Goal: Information Seeking & Learning: Learn about a topic

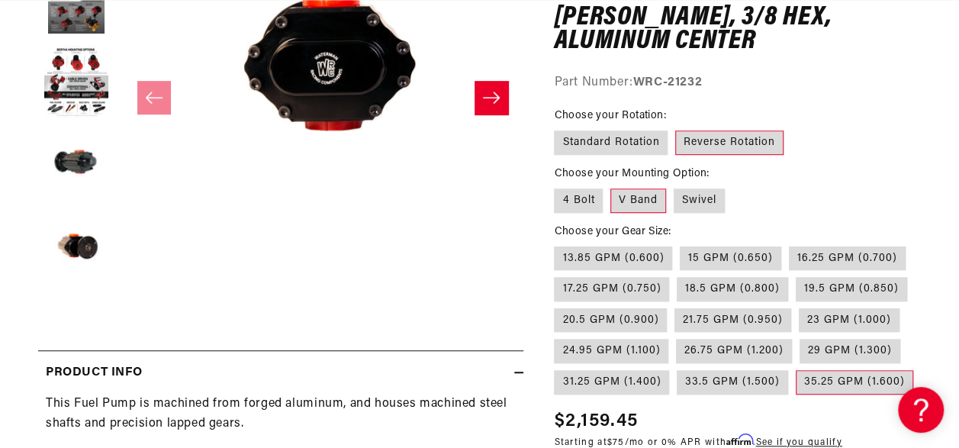
scroll to position [0, 1643]
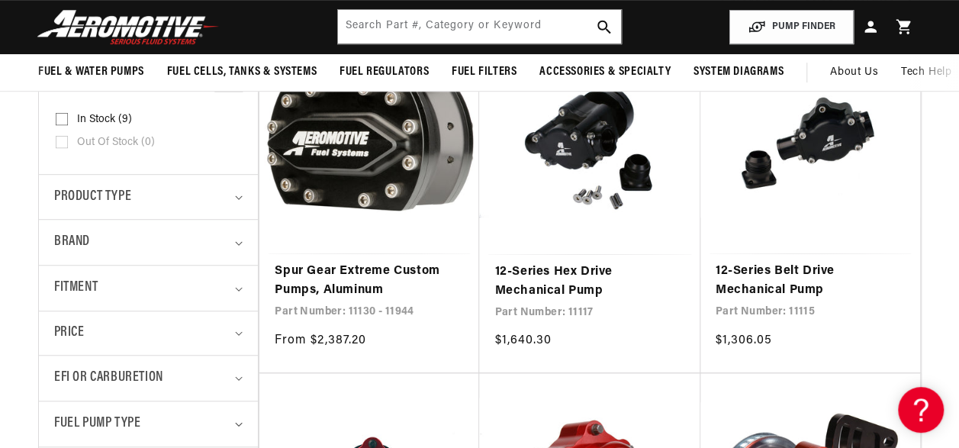
scroll to position [0, 821]
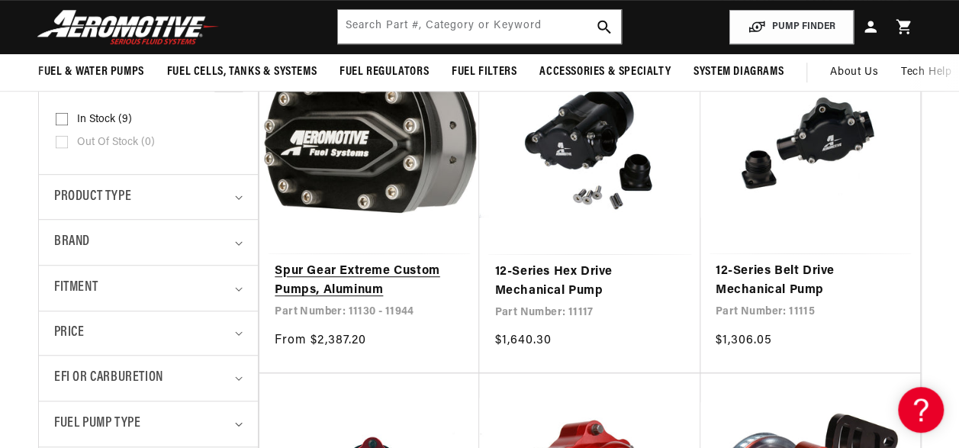
click at [378, 301] on link "Spur Gear Extreme Custom Pumps, Aluminum" at bounding box center [369, 281] width 189 height 39
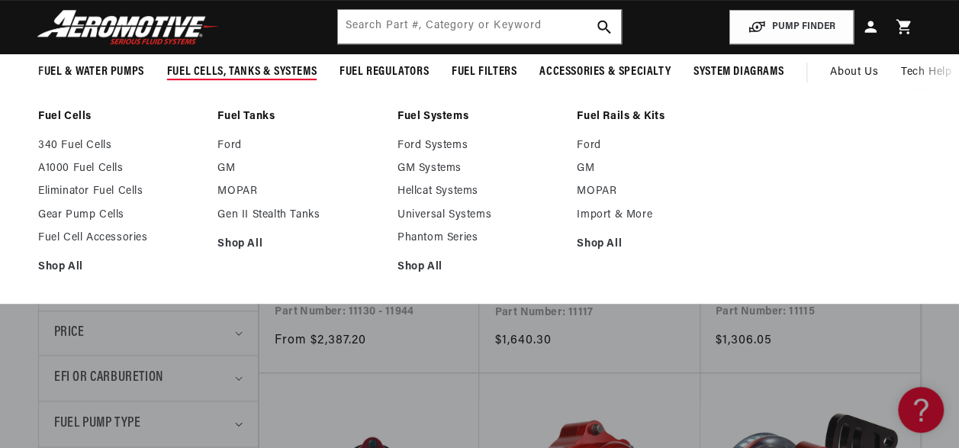
scroll to position [0, 2465]
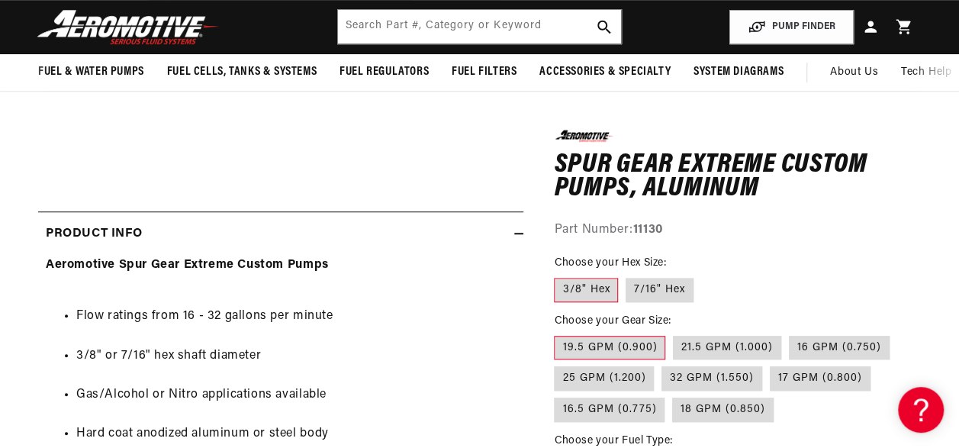
scroll to position [0, 2465]
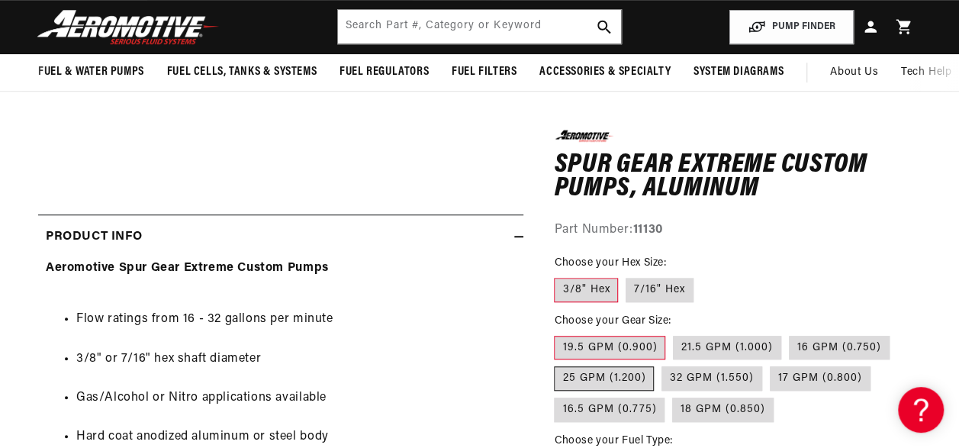
click at [620, 374] on label "25 GPM (1.200)" at bounding box center [604, 378] width 100 height 24
click at [897, 333] on input "25 GPM (1.200)" at bounding box center [897, 332] width 1 height 1
radio input "true"
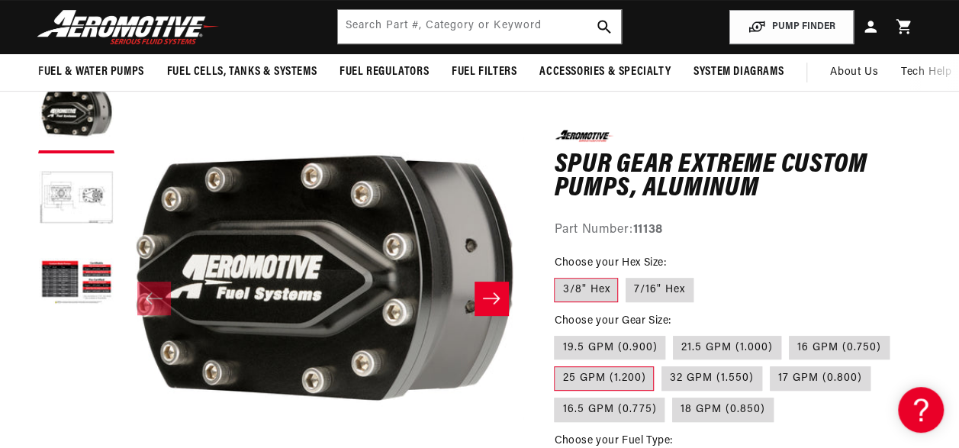
click at [480, 304] on button "Slide right" at bounding box center [492, 299] width 34 height 34
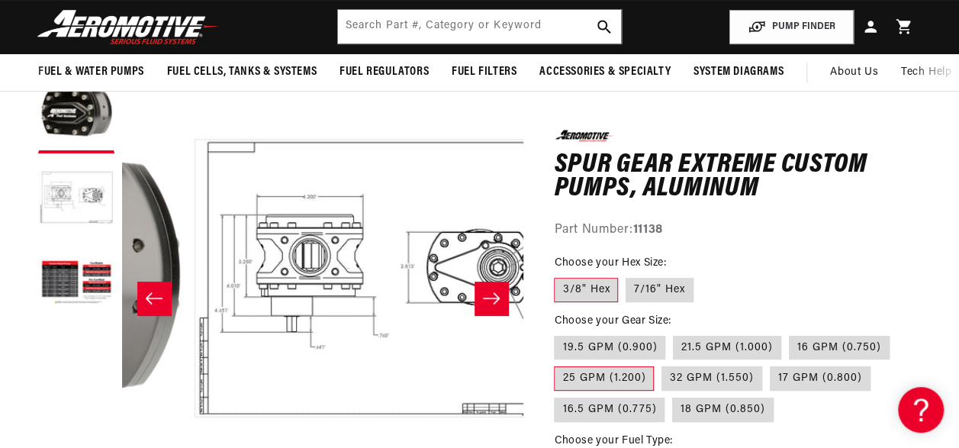
scroll to position [0, 401]
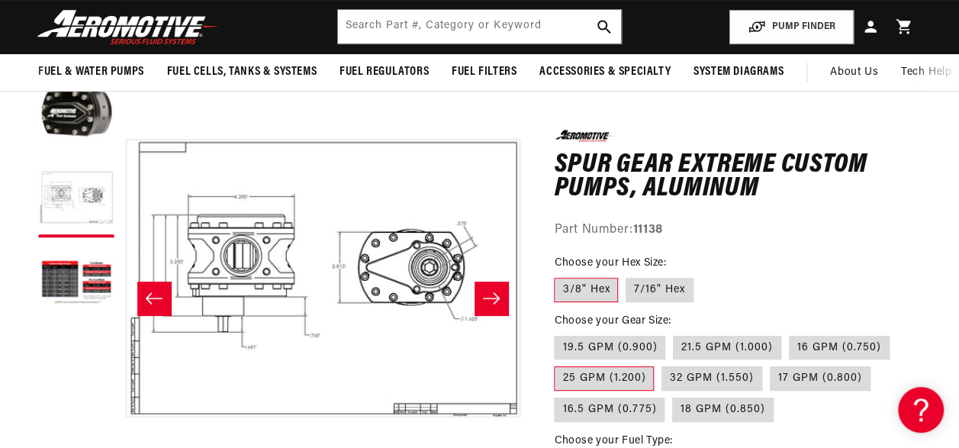
click at [480, 304] on button "Slide right" at bounding box center [492, 299] width 34 height 34
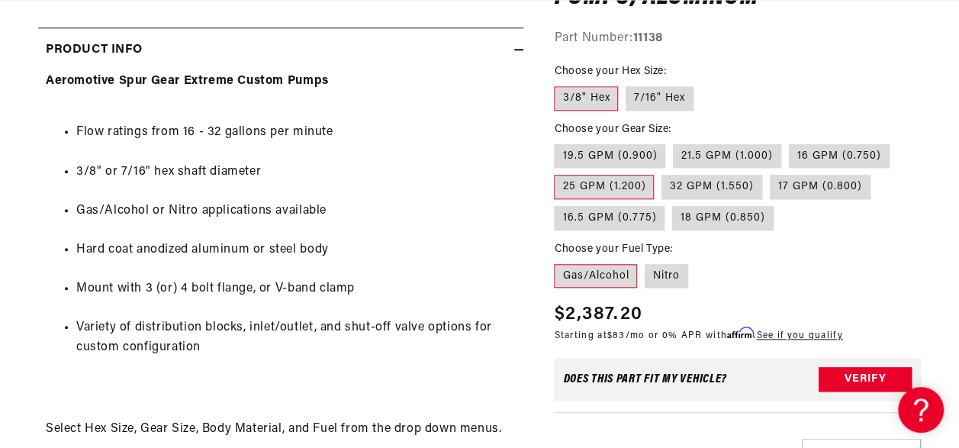
scroll to position [0, 1809]
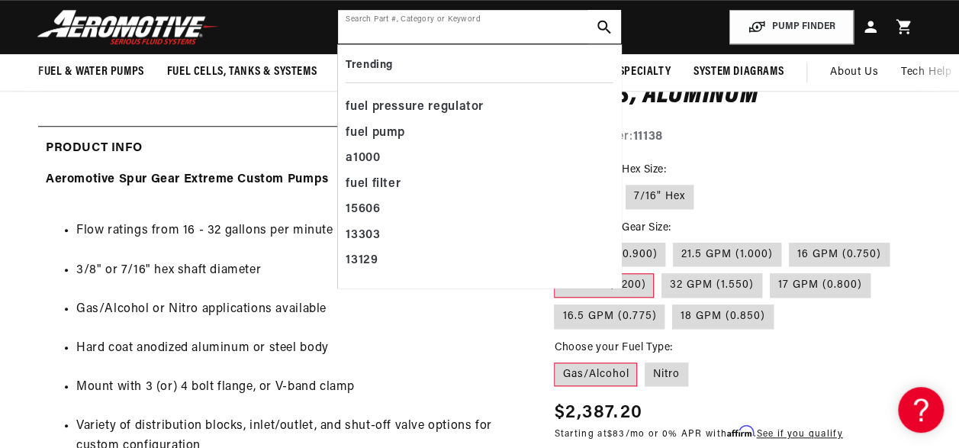
click at [407, 31] on input "text" at bounding box center [479, 27] width 282 height 34
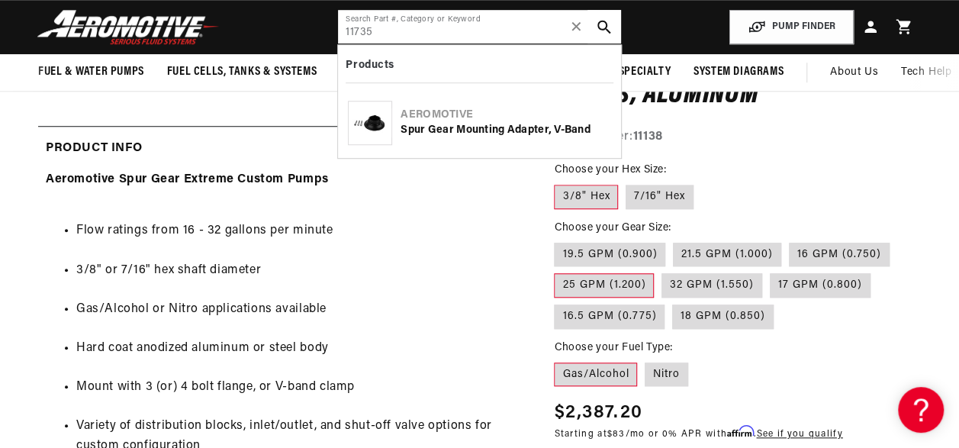
type input "11735"
click at [374, 116] on img at bounding box center [370, 122] width 43 height 29
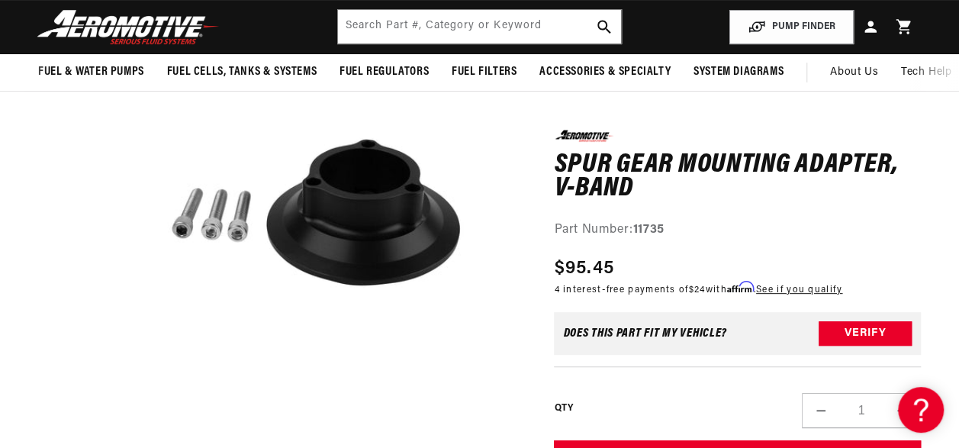
scroll to position [185, 0]
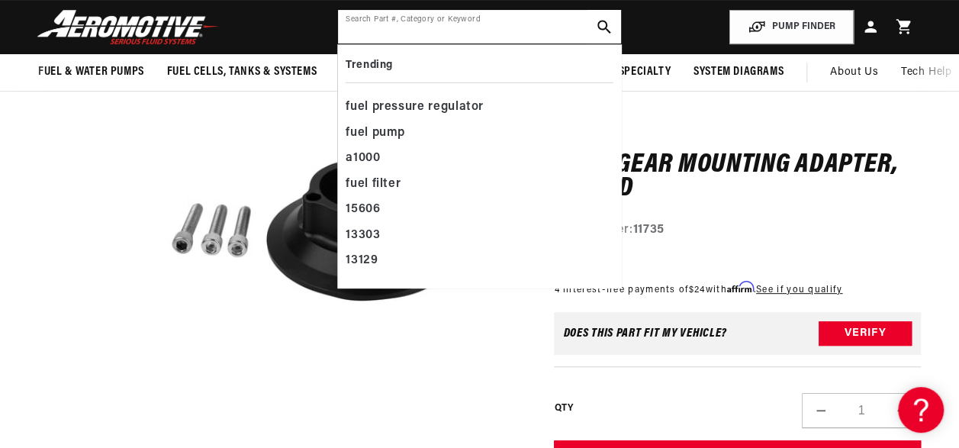
click at [367, 28] on input "text" at bounding box center [479, 27] width 282 height 34
click at [705, 108] on div "0.0 star rating Write a review Spur Gear Mounting Adapter, V-Band Spur Gear Mou…" at bounding box center [722, 316] width 398 height 578
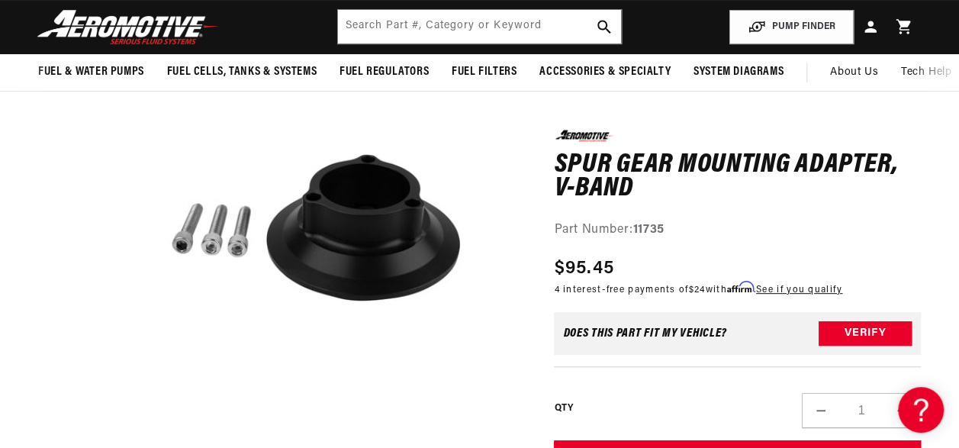
scroll to position [0, 1643]
click at [705, 108] on div "0.0 star rating Write a review Spur Gear Mounting Adapter, V-Band Spur Gear Mou…" at bounding box center [722, 316] width 398 height 578
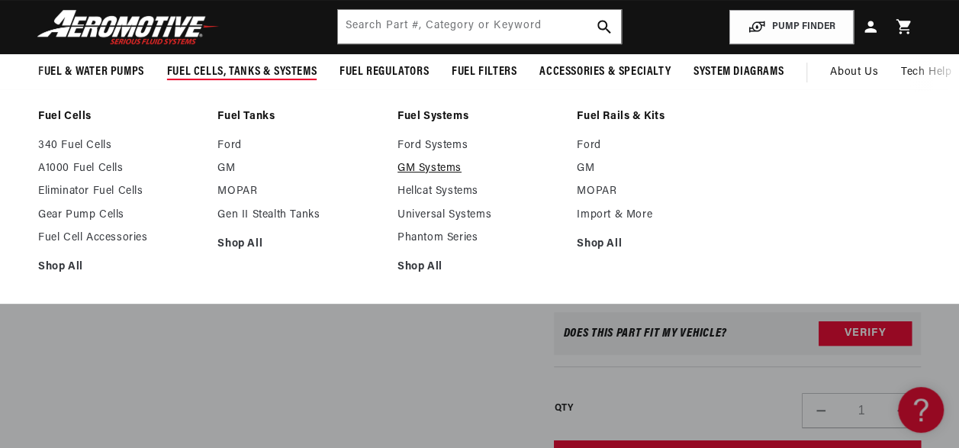
scroll to position [0, 1643]
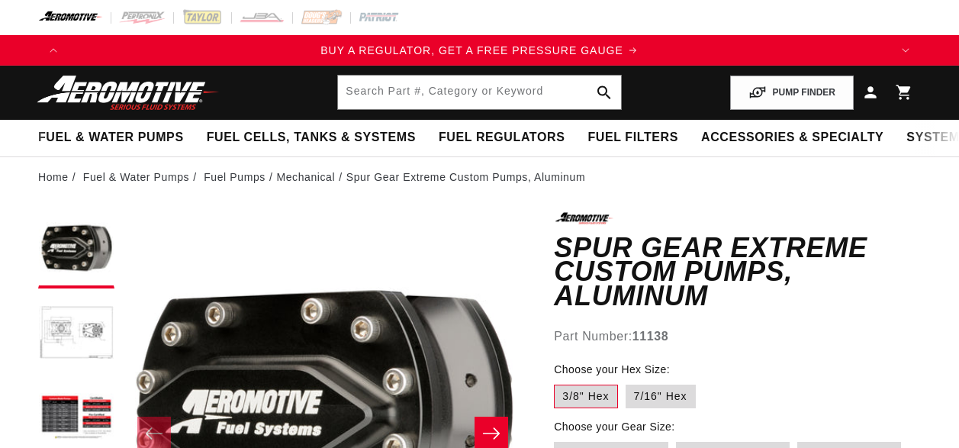
scroll to position [560, 0]
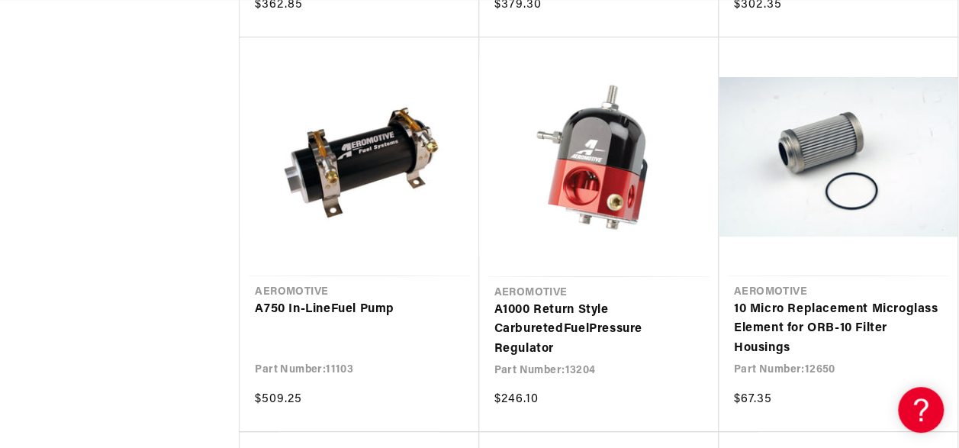
scroll to position [0, 821]
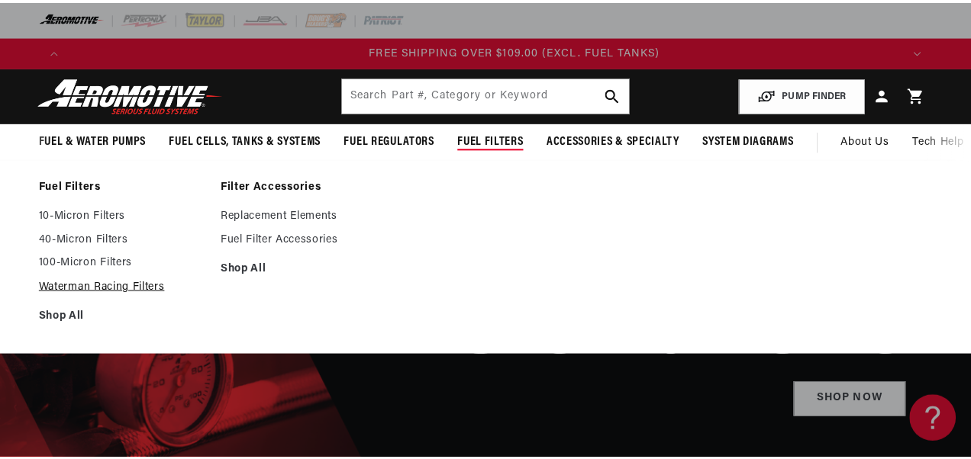
scroll to position [0, 2465]
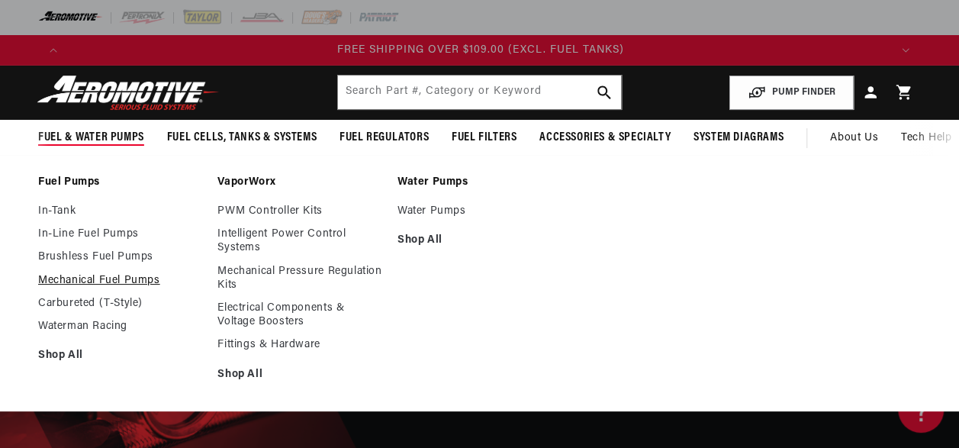
click at [72, 280] on link "Mechanical Fuel Pumps" at bounding box center [120, 281] width 164 height 14
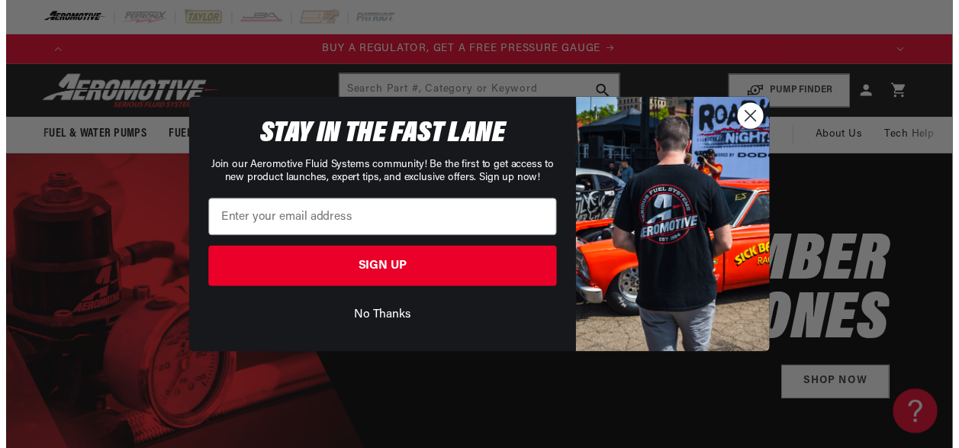
scroll to position [0, 0]
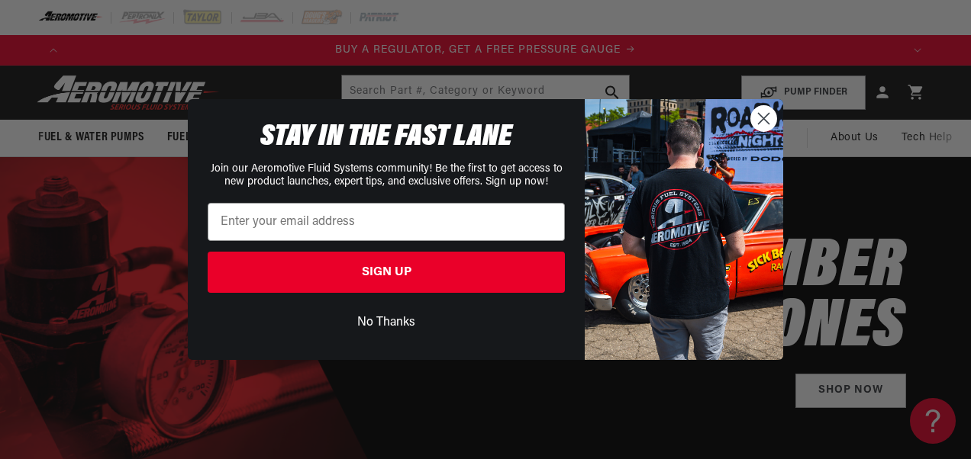
click at [384, 324] on button "No Thanks" at bounding box center [386, 322] width 357 height 29
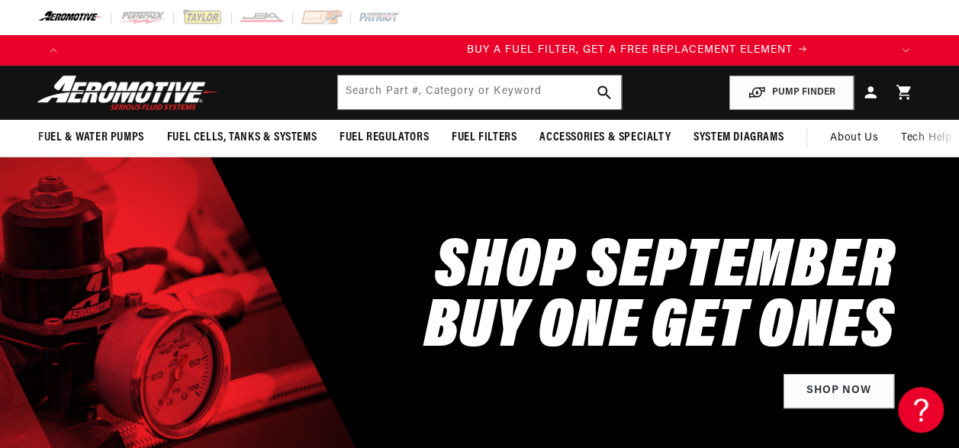
scroll to position [0, 821]
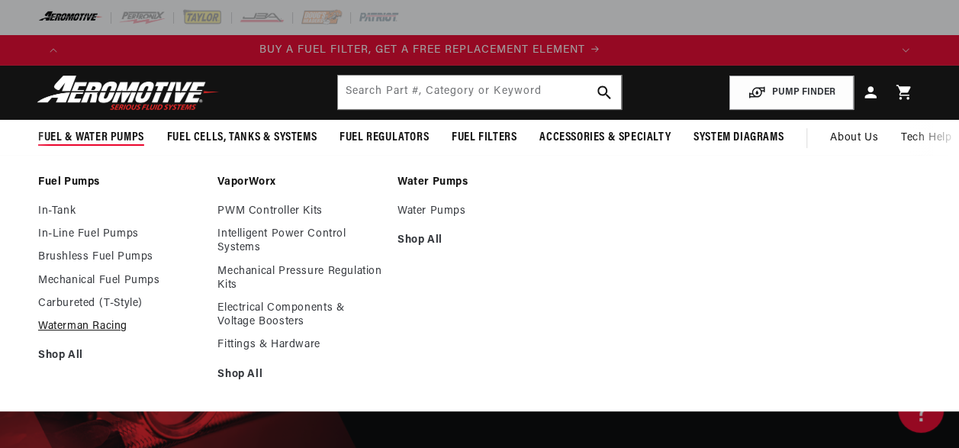
click at [64, 322] on link "Waterman Racing" at bounding box center [120, 327] width 164 height 14
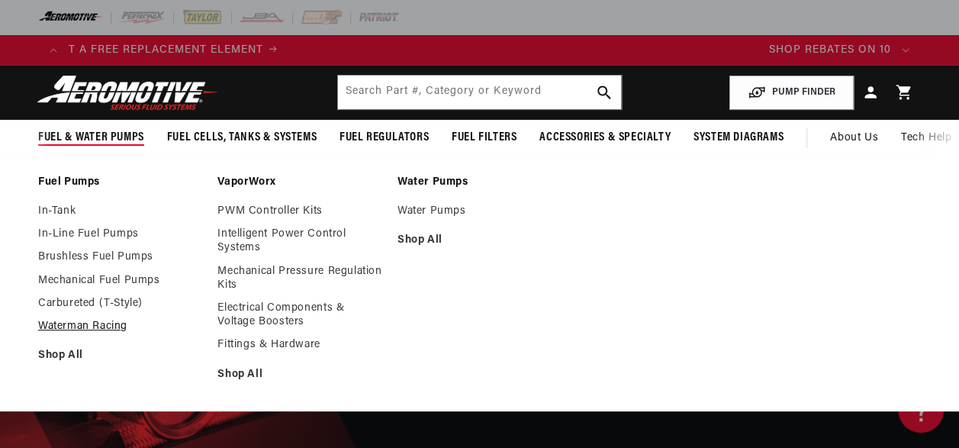
scroll to position [0, 1534]
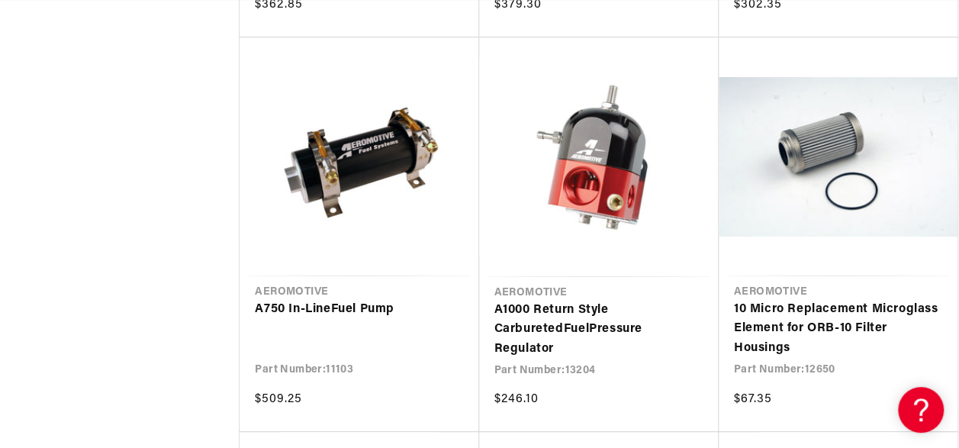
scroll to position [0, 1486]
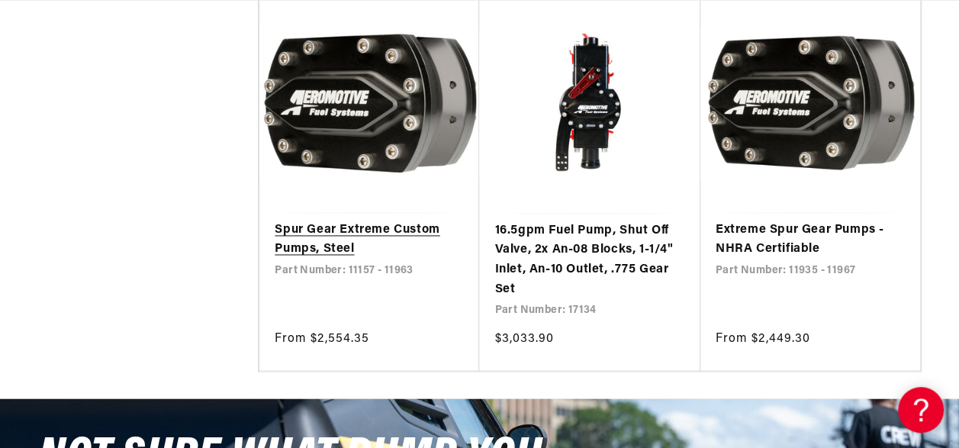
scroll to position [0, 1643]
click at [375, 226] on link "Spur Gear Extreme Custom Pumps, Steel" at bounding box center [369, 240] width 189 height 39
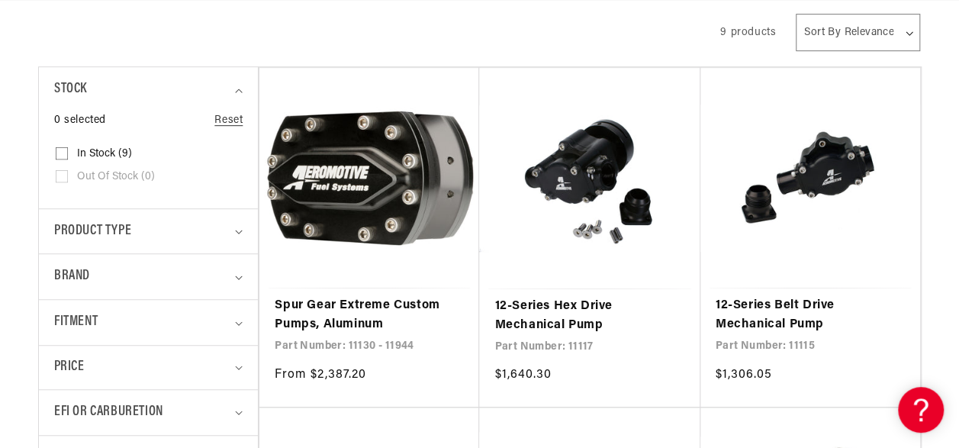
scroll to position [371, 0]
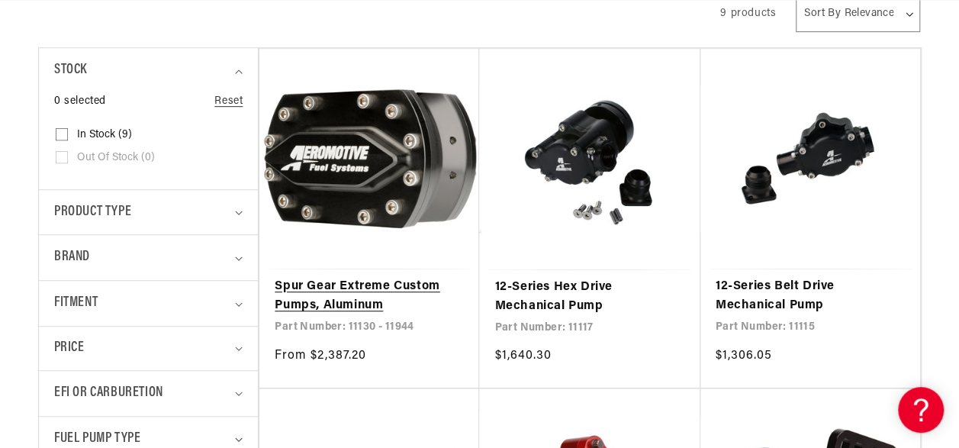
click at [343, 279] on link "Spur Gear Extreme Custom Pumps, Aluminum" at bounding box center [369, 296] width 189 height 39
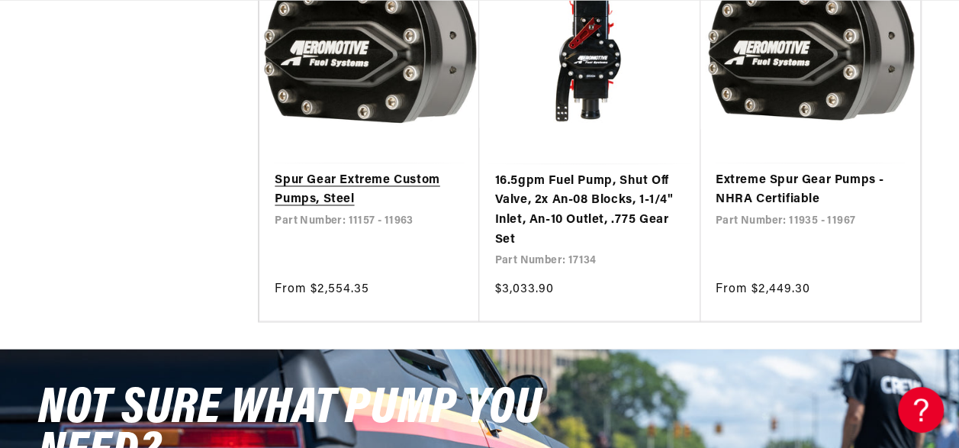
scroll to position [0, 2307]
click at [326, 190] on link "Spur Gear Extreme Custom Pumps, Steel" at bounding box center [369, 190] width 189 height 39
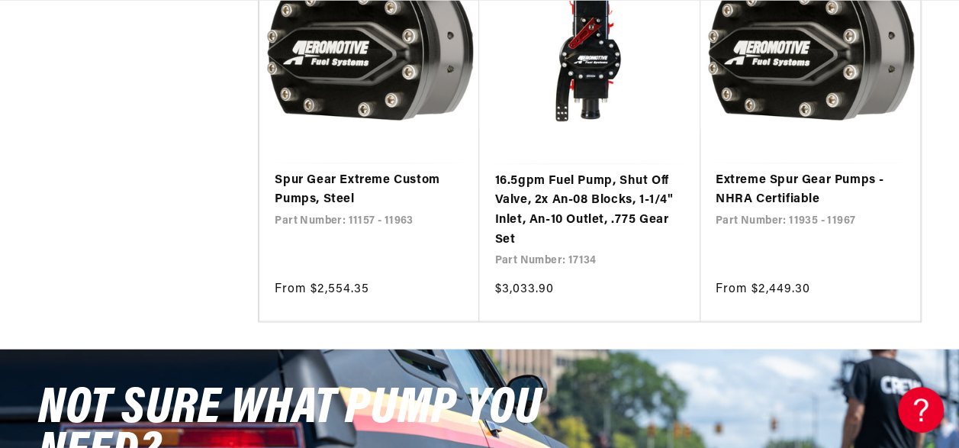
scroll to position [0, 821]
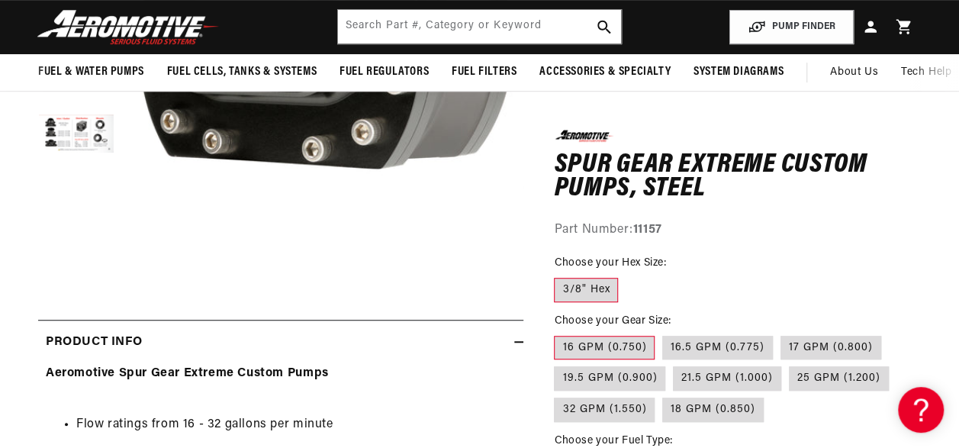
scroll to position [0, 821]
click at [844, 372] on label "25 GPM (1.200)" at bounding box center [839, 378] width 100 height 24
click at [790, 364] on input "25 GPM (1.200)" at bounding box center [789, 363] width 1 height 1
radio input "true"
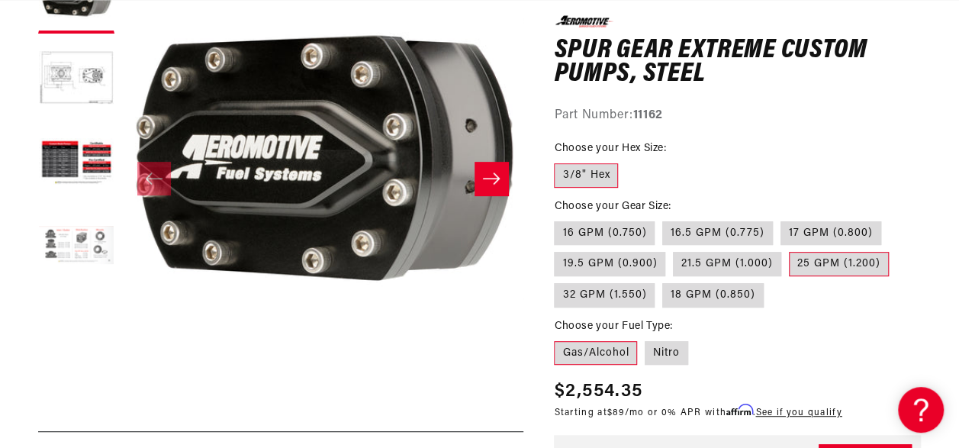
click at [68, 246] on button "Load image 4 in gallery view" at bounding box center [76, 247] width 76 height 76
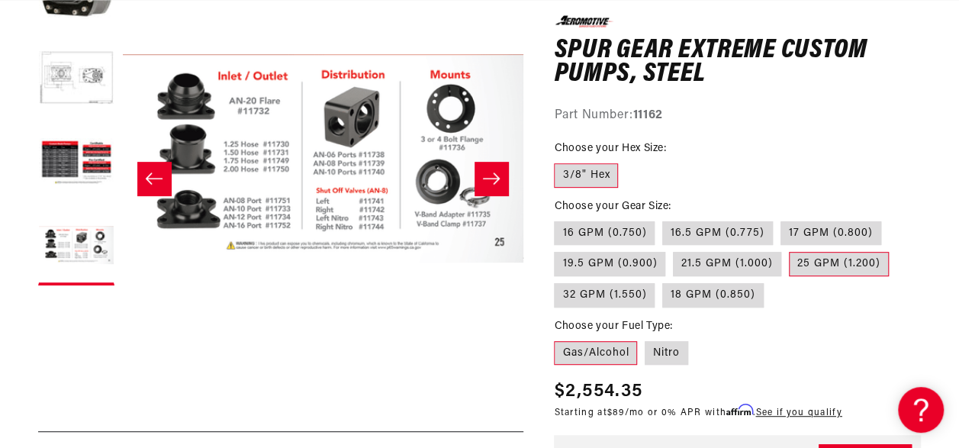
click at [123, 359] on button "Open media 4 in modal" at bounding box center [123, 359] width 0 height 0
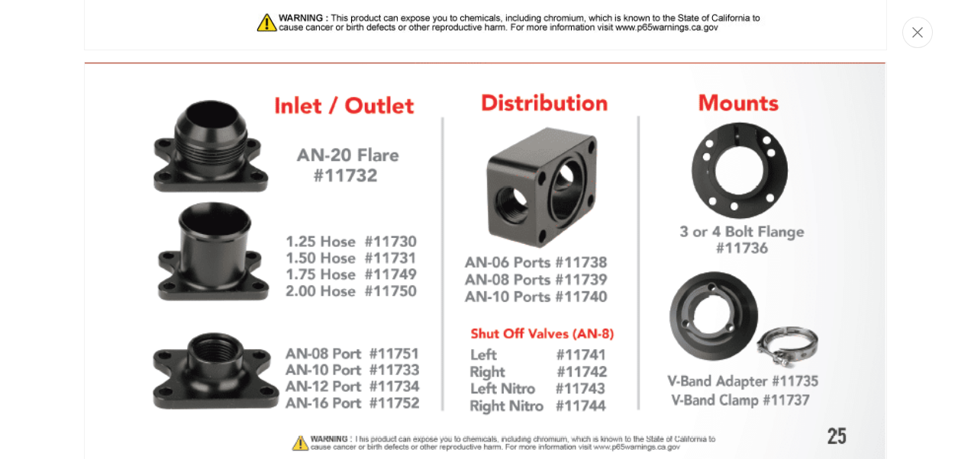
scroll to position [0, 2500]
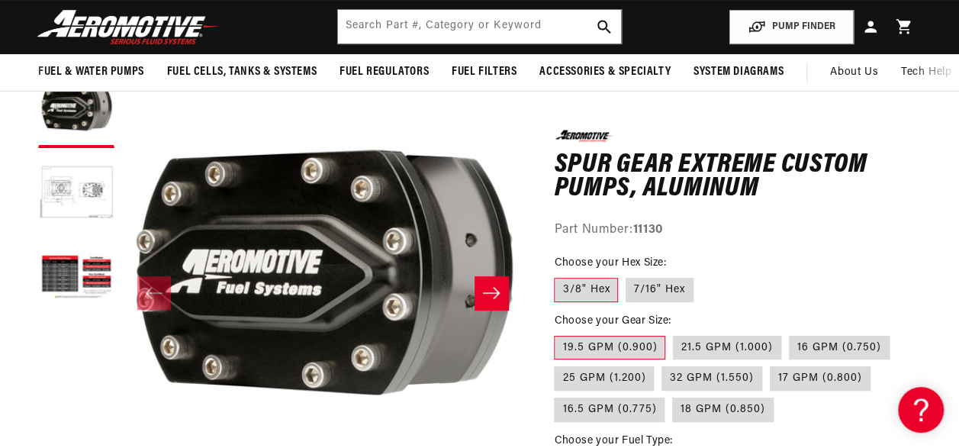
scroll to position [0, 1590]
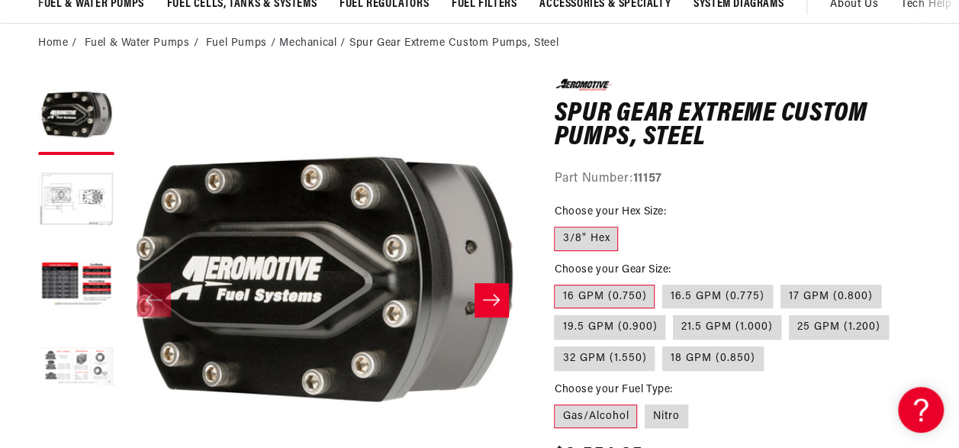
scroll to position [0, 1643]
click at [76, 363] on button "Load image 4 in gallery view" at bounding box center [76, 368] width 76 height 76
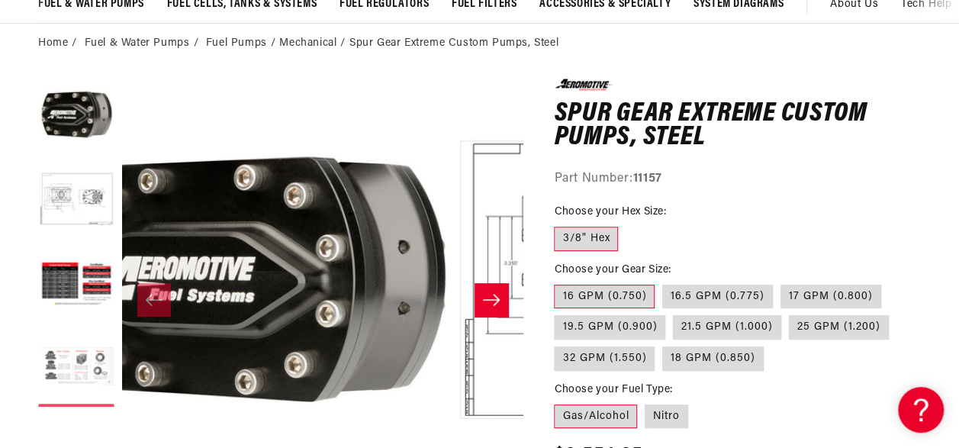
click at [76, 363] on button "Load image 4 in gallery view" at bounding box center [76, 368] width 76 height 76
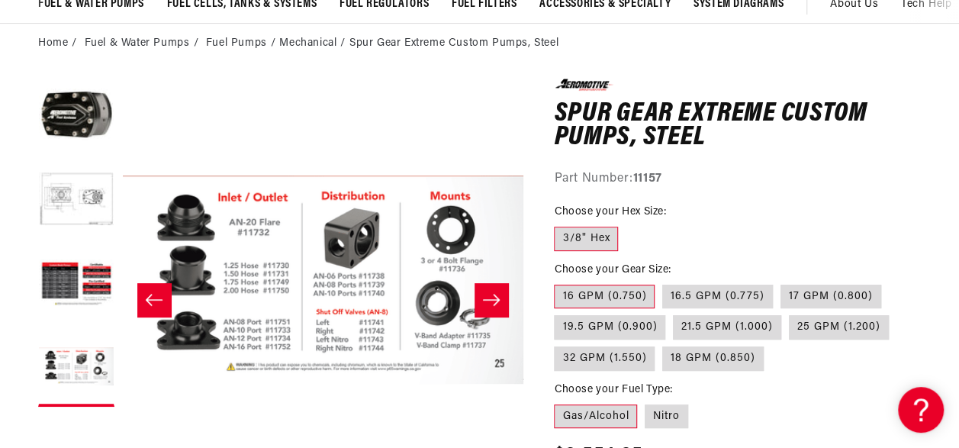
scroll to position [0, 0]
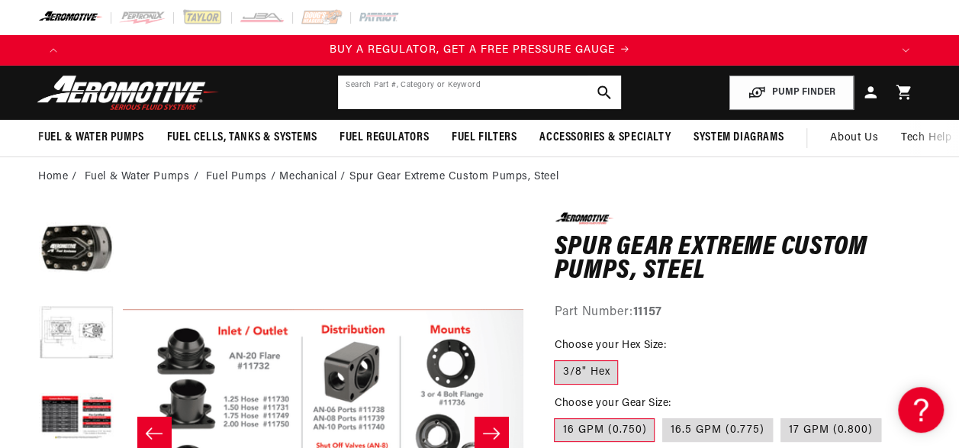
click at [362, 96] on input "text" at bounding box center [479, 93] width 282 height 34
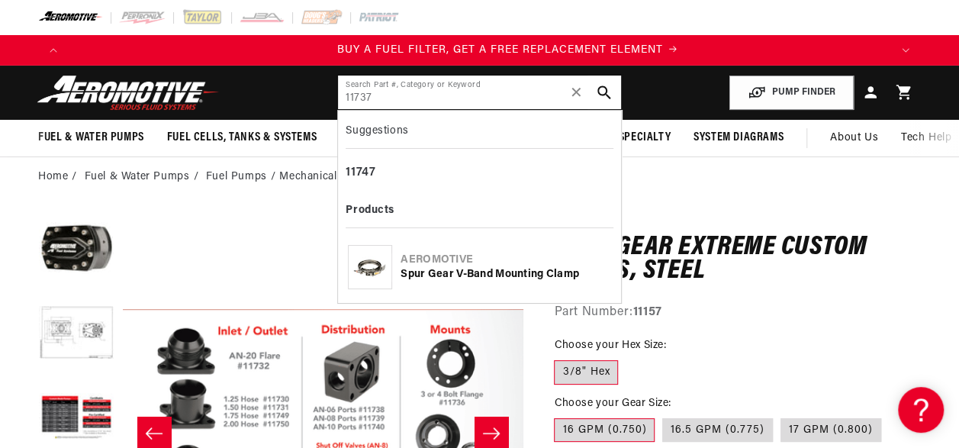
scroll to position [0, 821]
type input "11737"
click at [377, 273] on img at bounding box center [370, 267] width 43 height 28
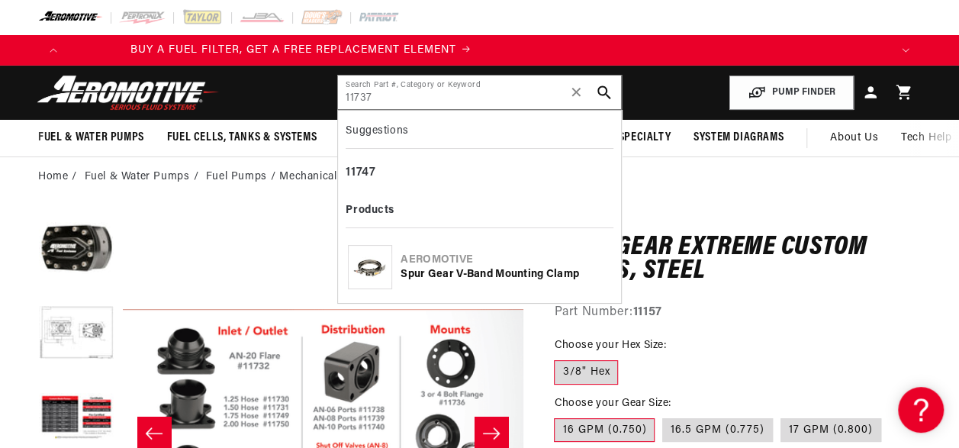
scroll to position [0, 1228]
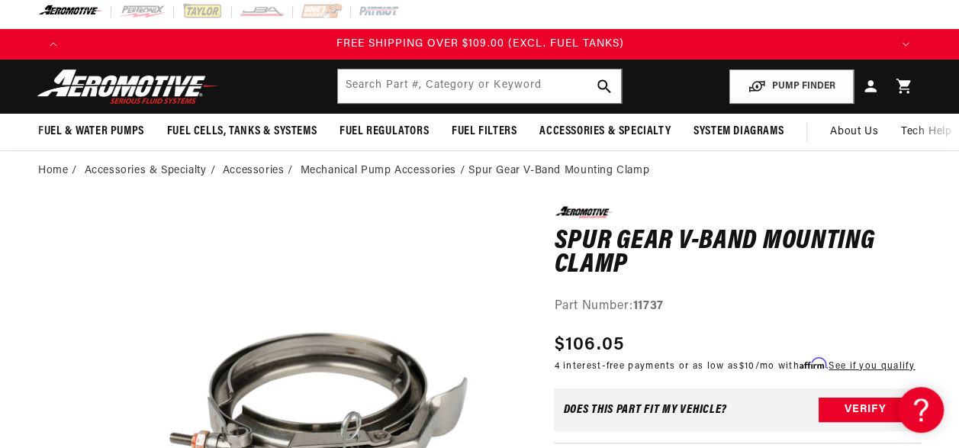
scroll to position [15, 0]
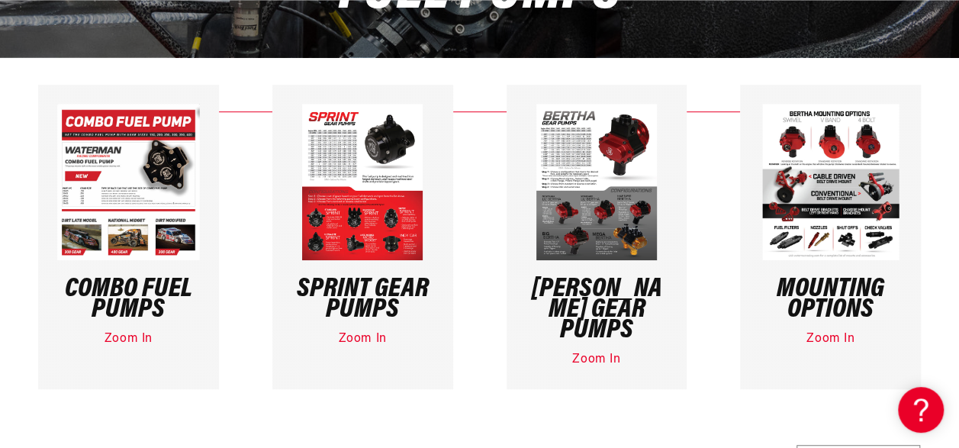
scroll to position [0, 1643]
click at [597, 304] on h3 "[PERSON_NAME] Gear Pumps" at bounding box center [597, 310] width 143 height 62
click at [599, 353] on link "Zoom In" at bounding box center [596, 359] width 48 height 12
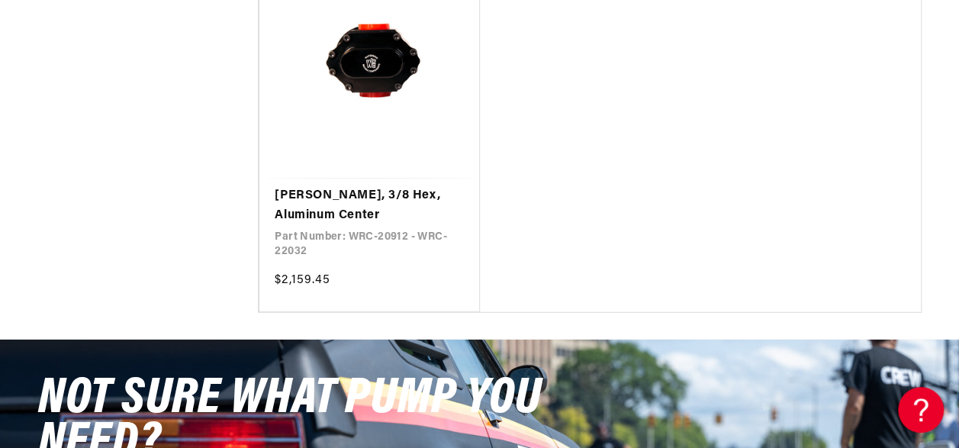
scroll to position [0, 0]
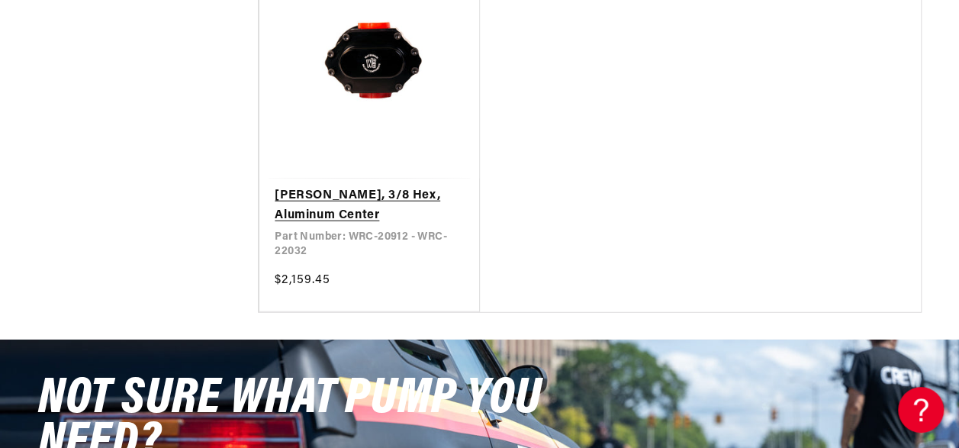
click at [365, 186] on link "Lil Bertha Pump, 3/8 Hex, Aluminum Center" at bounding box center [369, 205] width 189 height 39
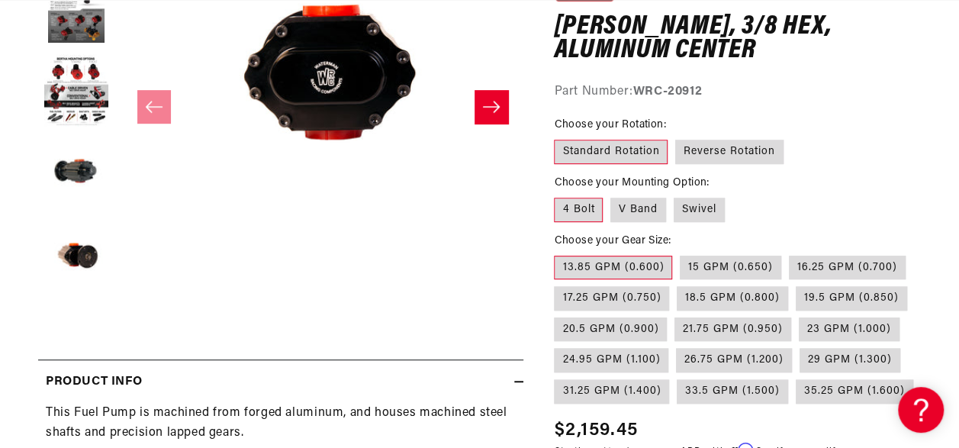
scroll to position [0, 821]
click at [93, 259] on button "Load image 5 in gallery view" at bounding box center [76, 259] width 76 height 76
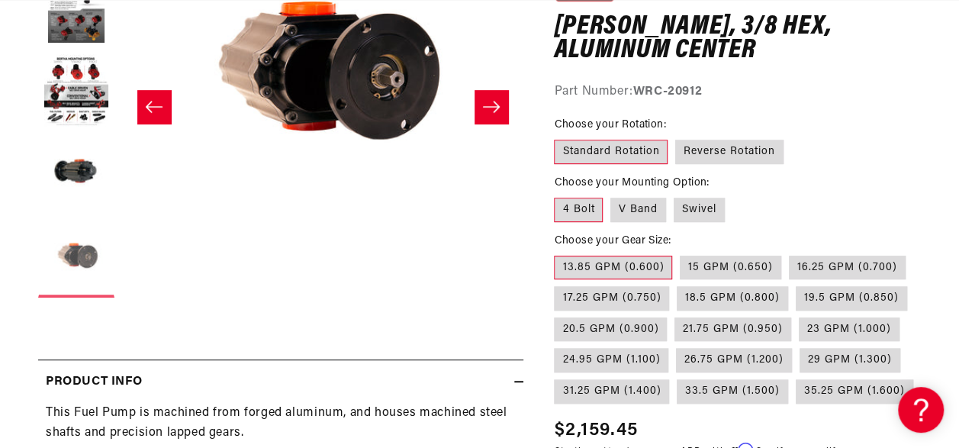
scroll to position [0, 1643]
click at [74, 172] on button "Load image 4 in gallery view" at bounding box center [76, 175] width 76 height 76
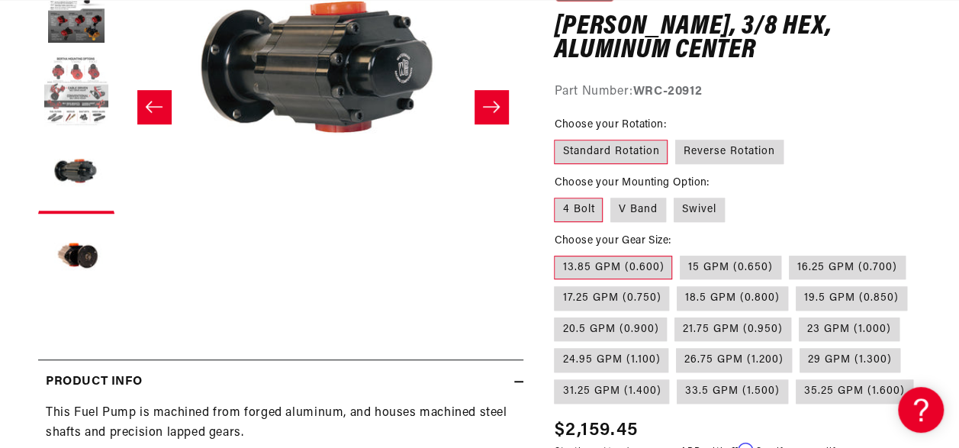
scroll to position [0, 2425]
click at [79, 106] on button "Load image 3 in gallery view" at bounding box center [76, 91] width 76 height 76
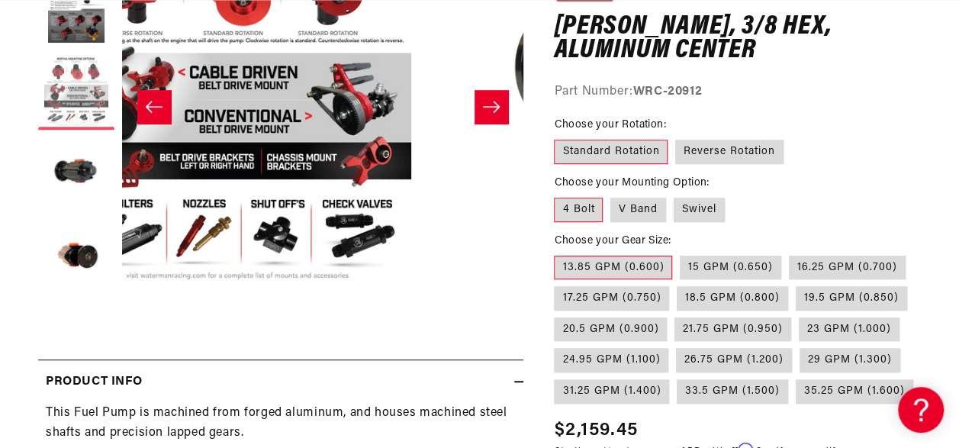
scroll to position [0, 803]
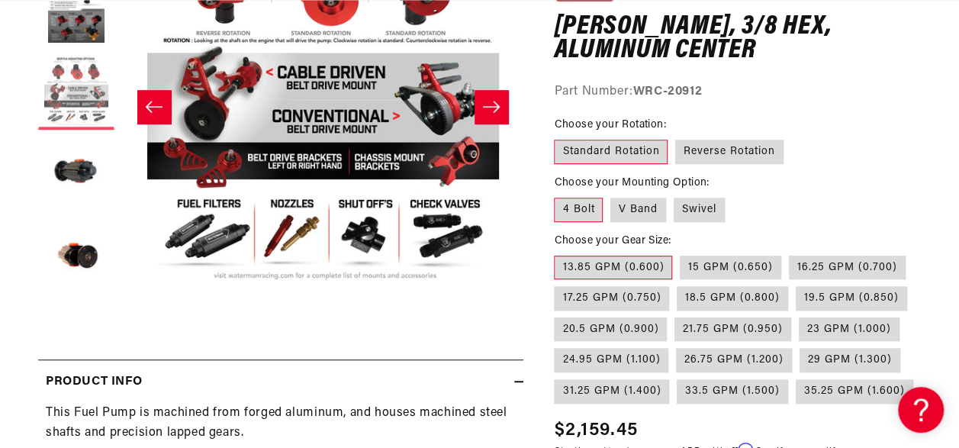
click at [79, 106] on button "Load image 3 in gallery view" at bounding box center [76, 91] width 76 height 76
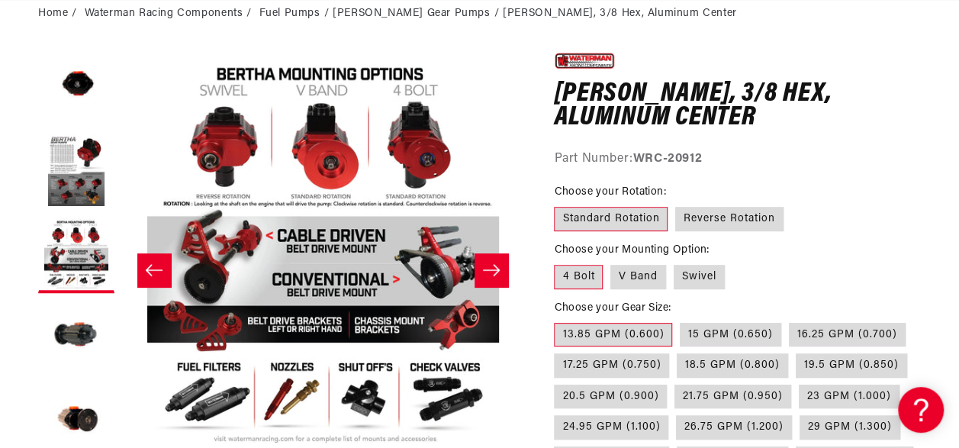
scroll to position [157, 0]
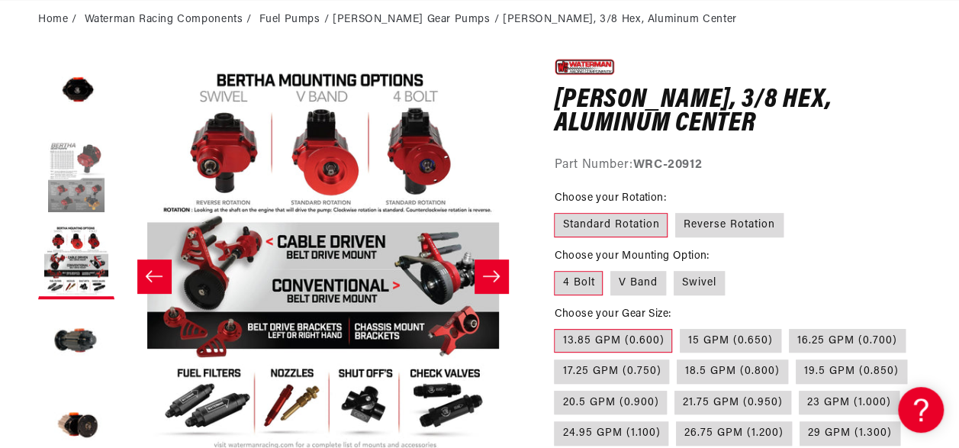
click at [82, 185] on button "Load image 2 in gallery view" at bounding box center [76, 177] width 76 height 76
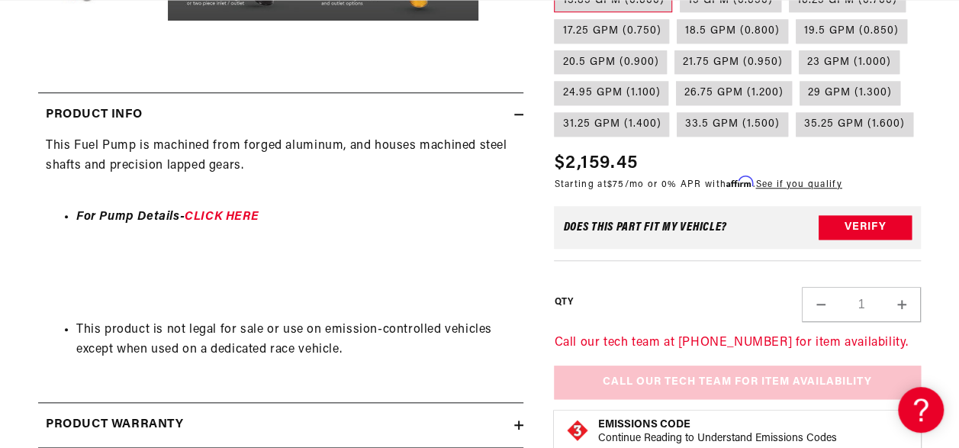
scroll to position [0, 0]
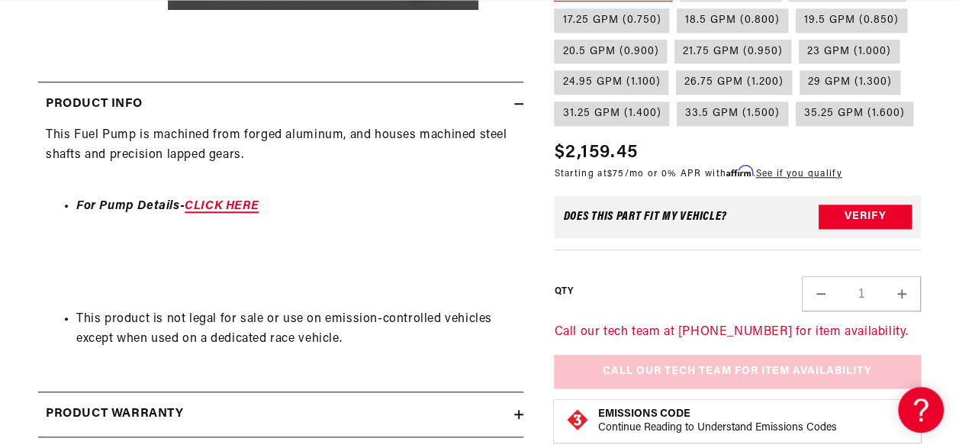
click at [220, 204] on link "CLICK HERE" at bounding box center [222, 206] width 74 height 12
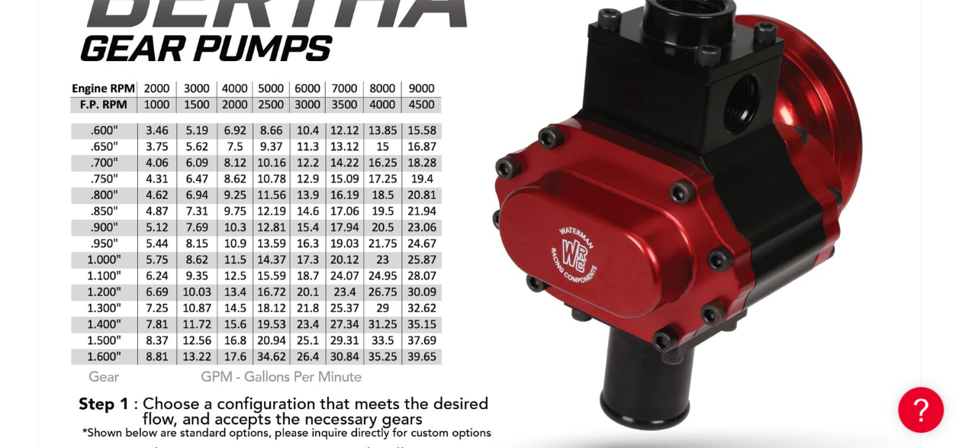
scroll to position [0, 821]
